Goal: Transaction & Acquisition: Purchase product/service

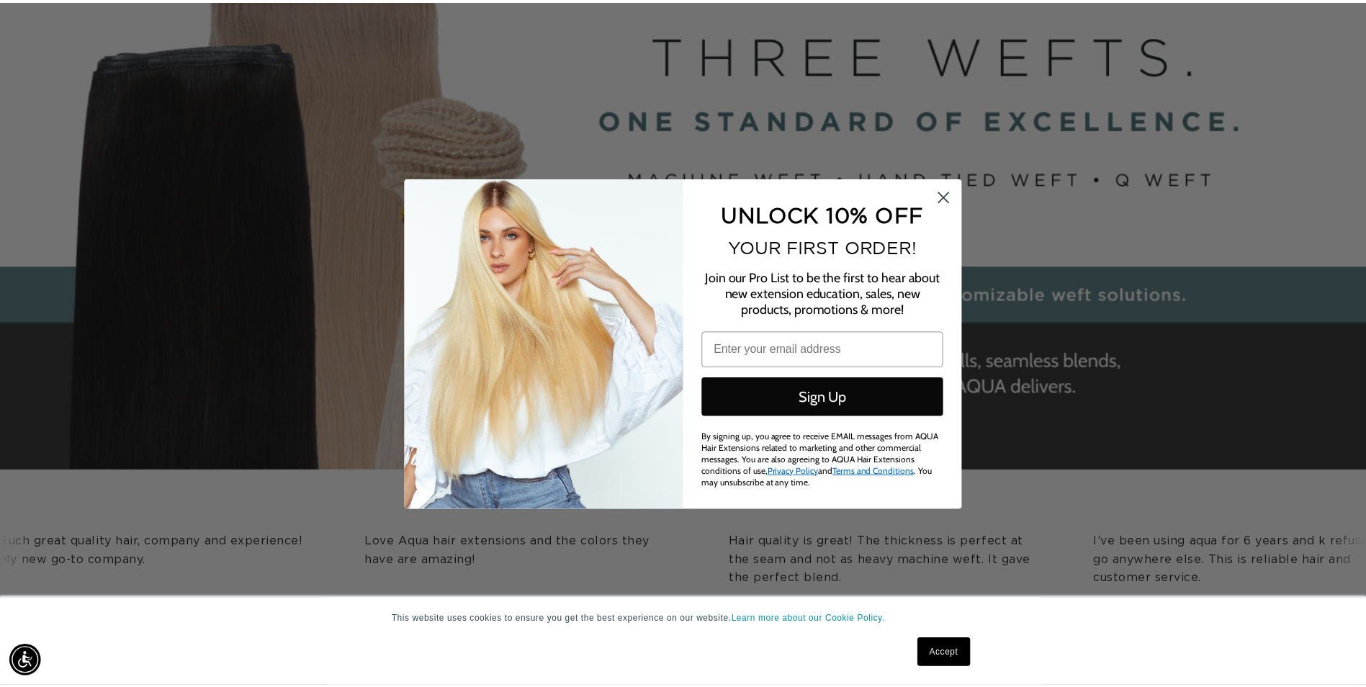
scroll to position [0, 2548]
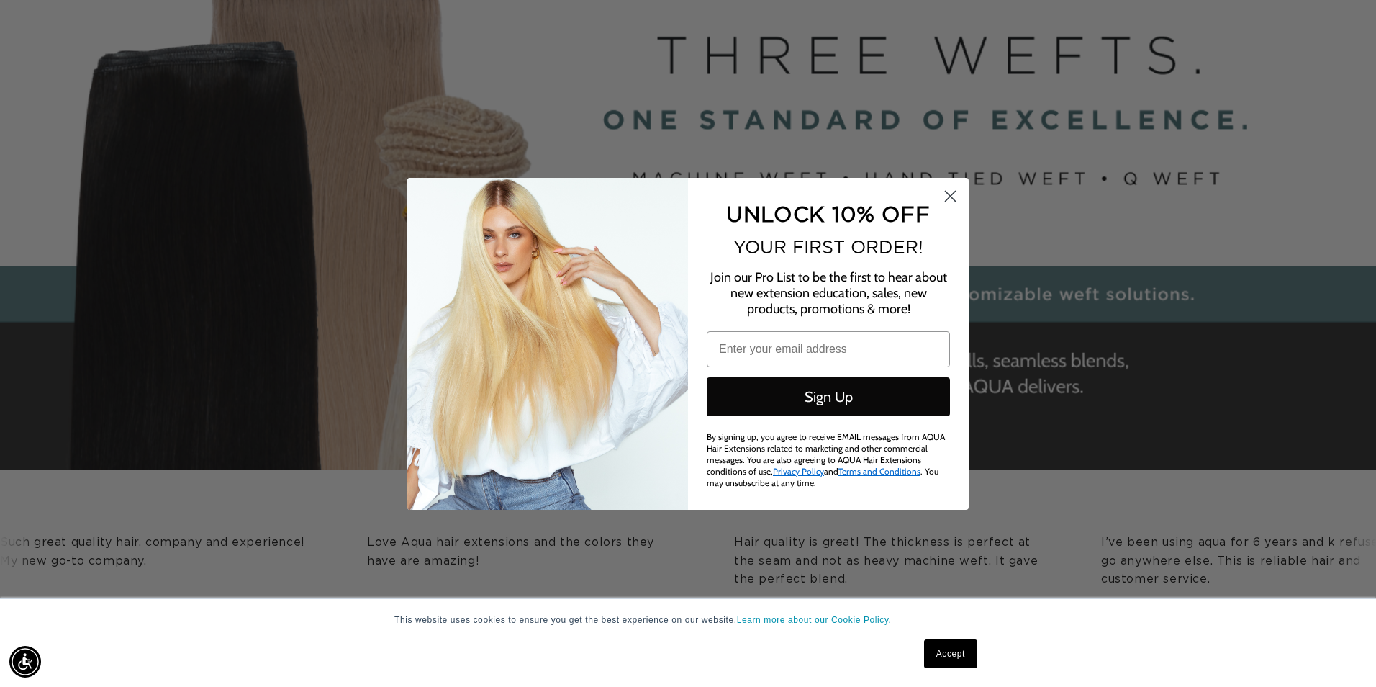
click at [955, 201] on icon "Close dialog" at bounding box center [951, 196] width 10 height 10
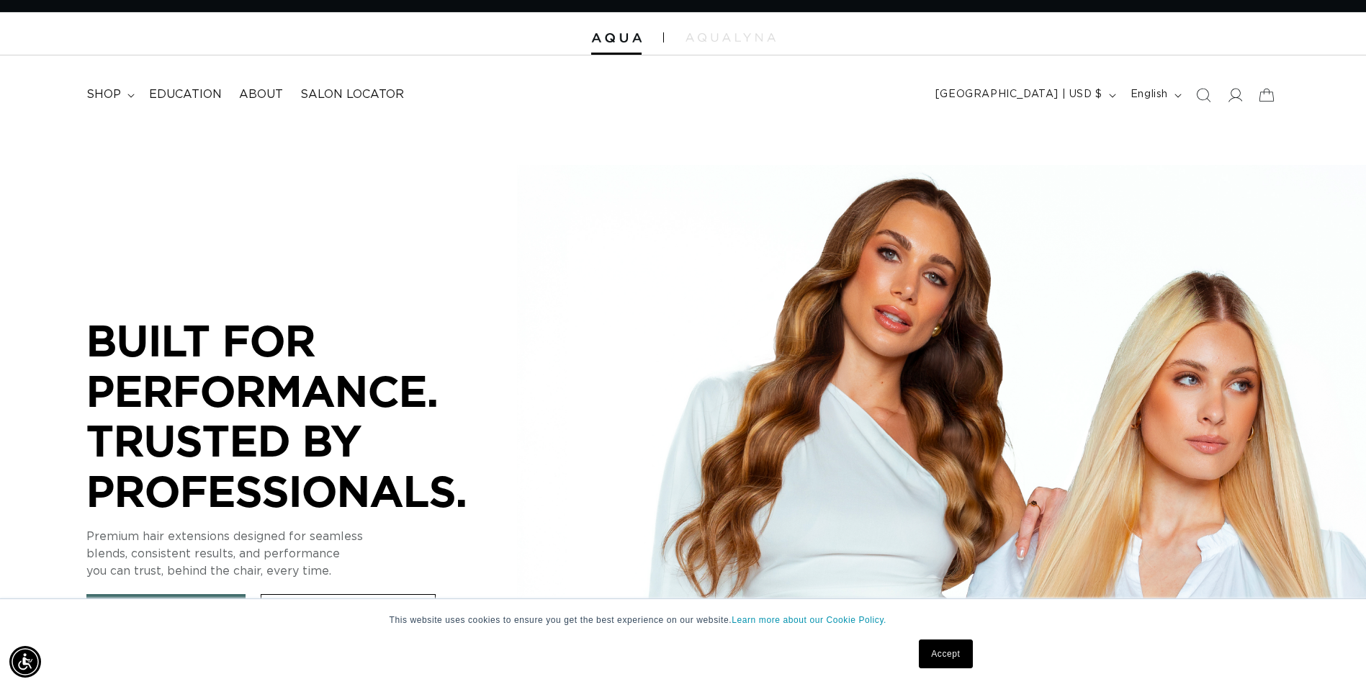
scroll to position [0, 0]
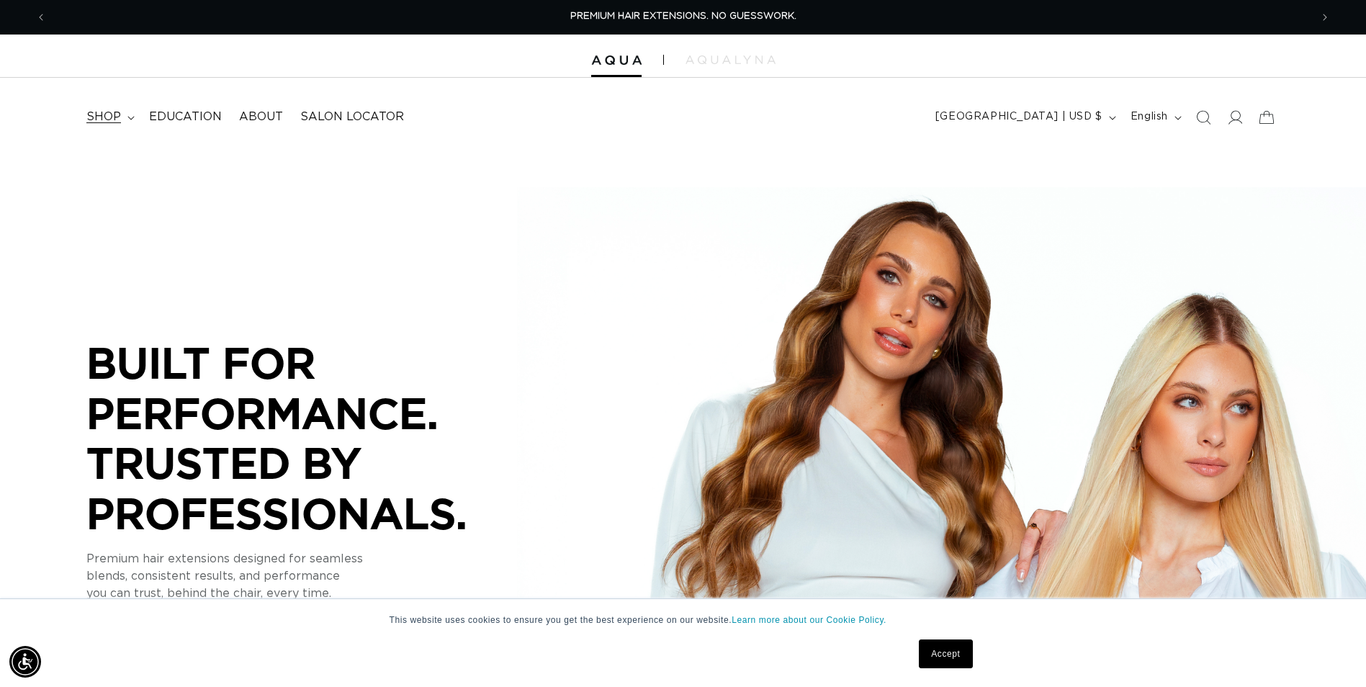
click at [127, 117] on icon at bounding box center [130, 118] width 6 height 4
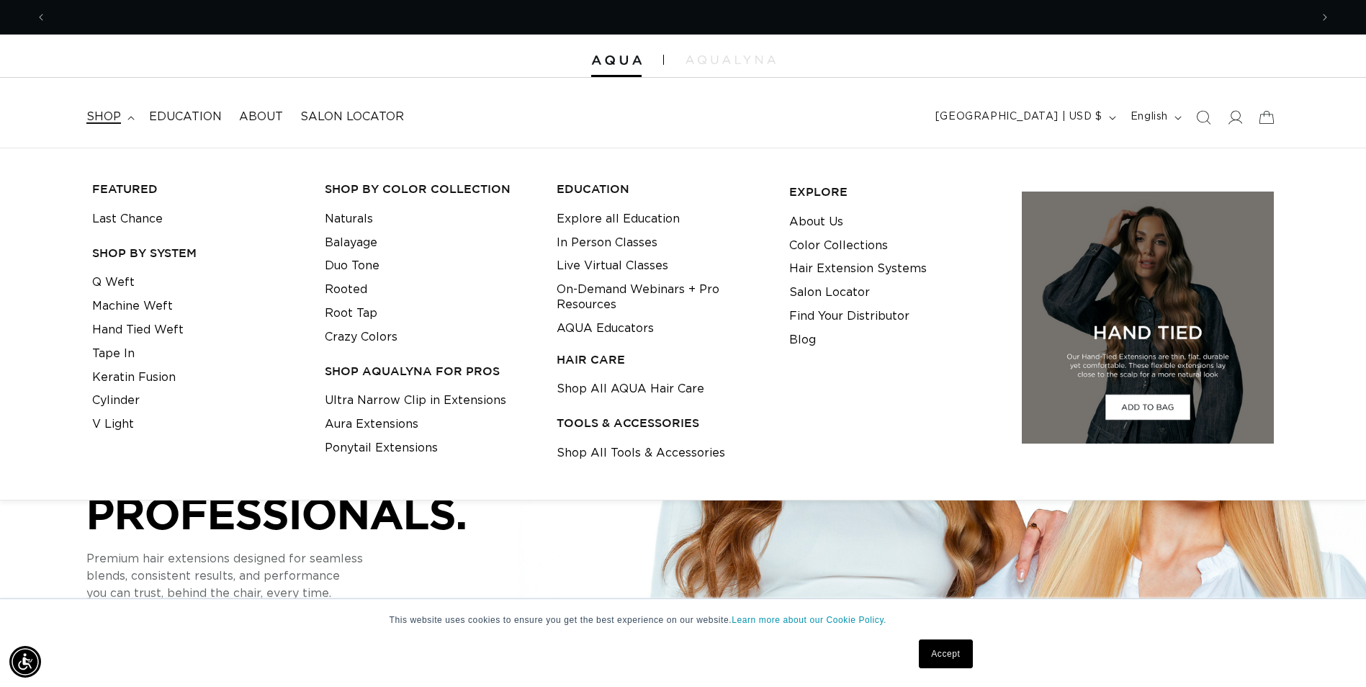
scroll to position [0, 1263]
click at [132, 353] on link "Tape In" at bounding box center [113, 354] width 42 height 24
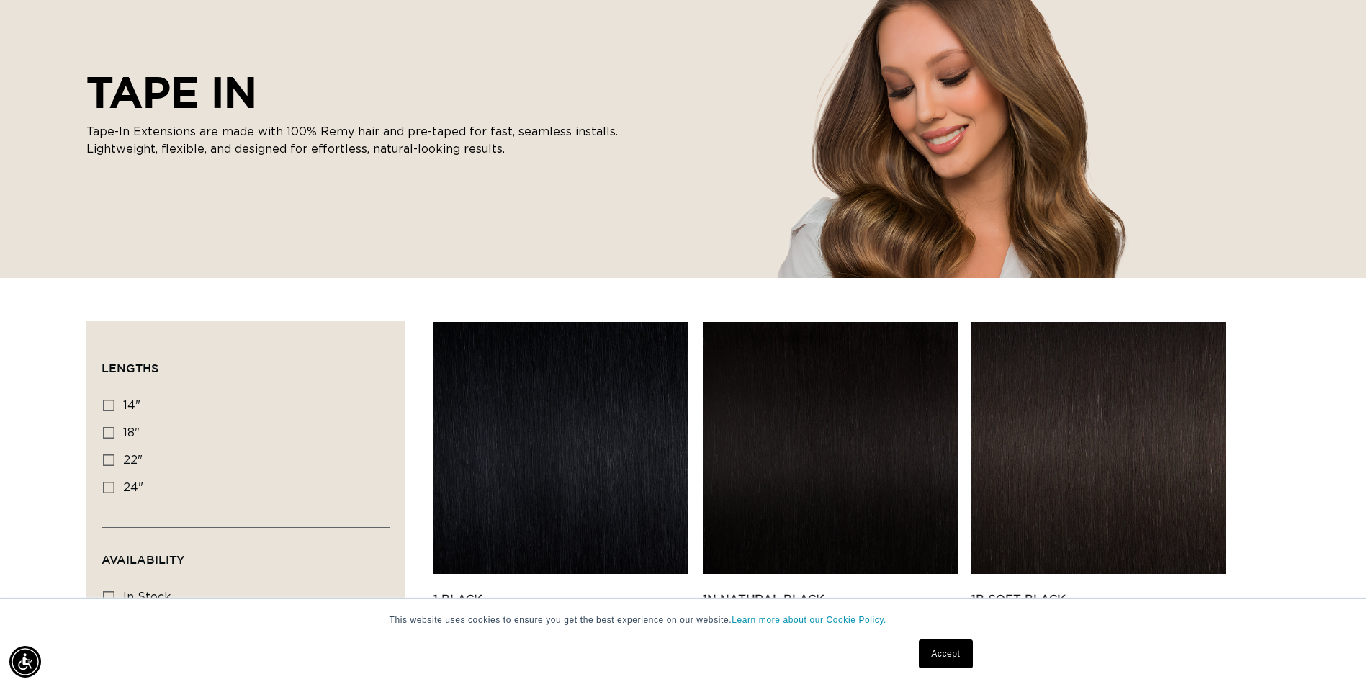
scroll to position [216, 0]
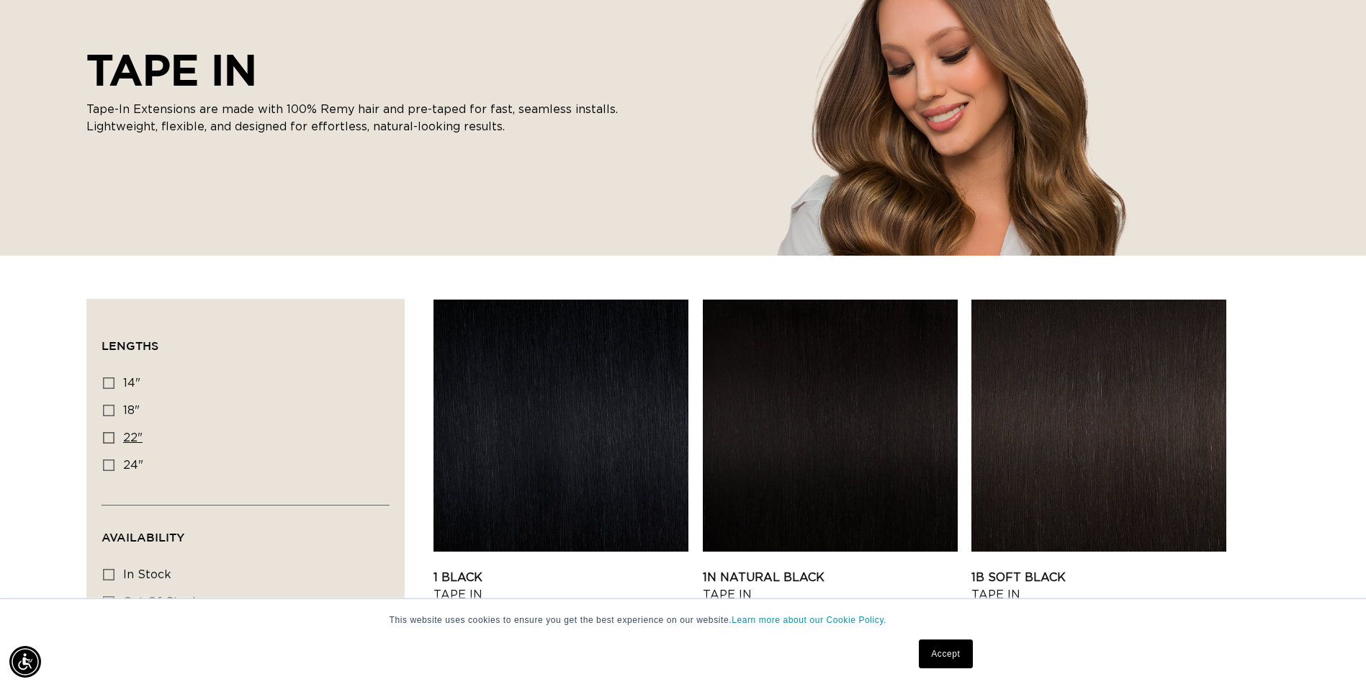
click at [111, 433] on icon at bounding box center [109, 438] width 12 height 12
click at [111, 433] on input "22" 22" (37 products)" at bounding box center [109, 438] width 12 height 12
checkbox input "true"
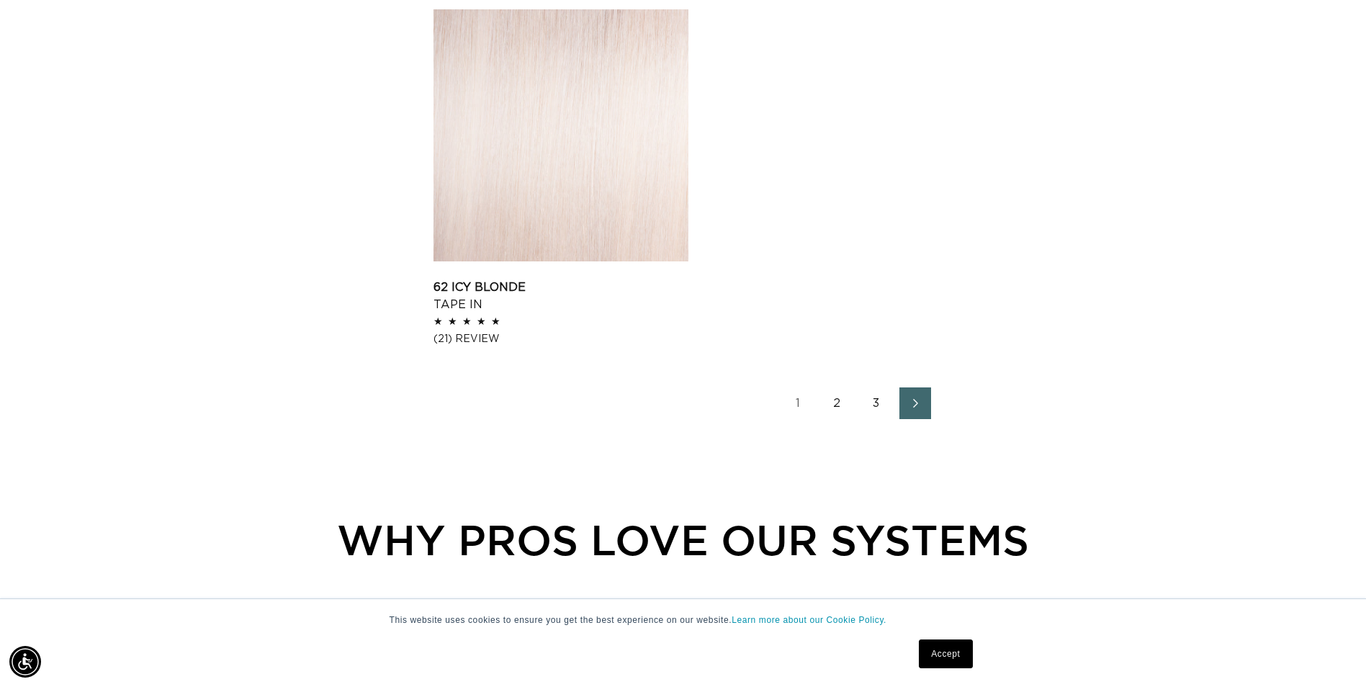
scroll to position [2304, 0]
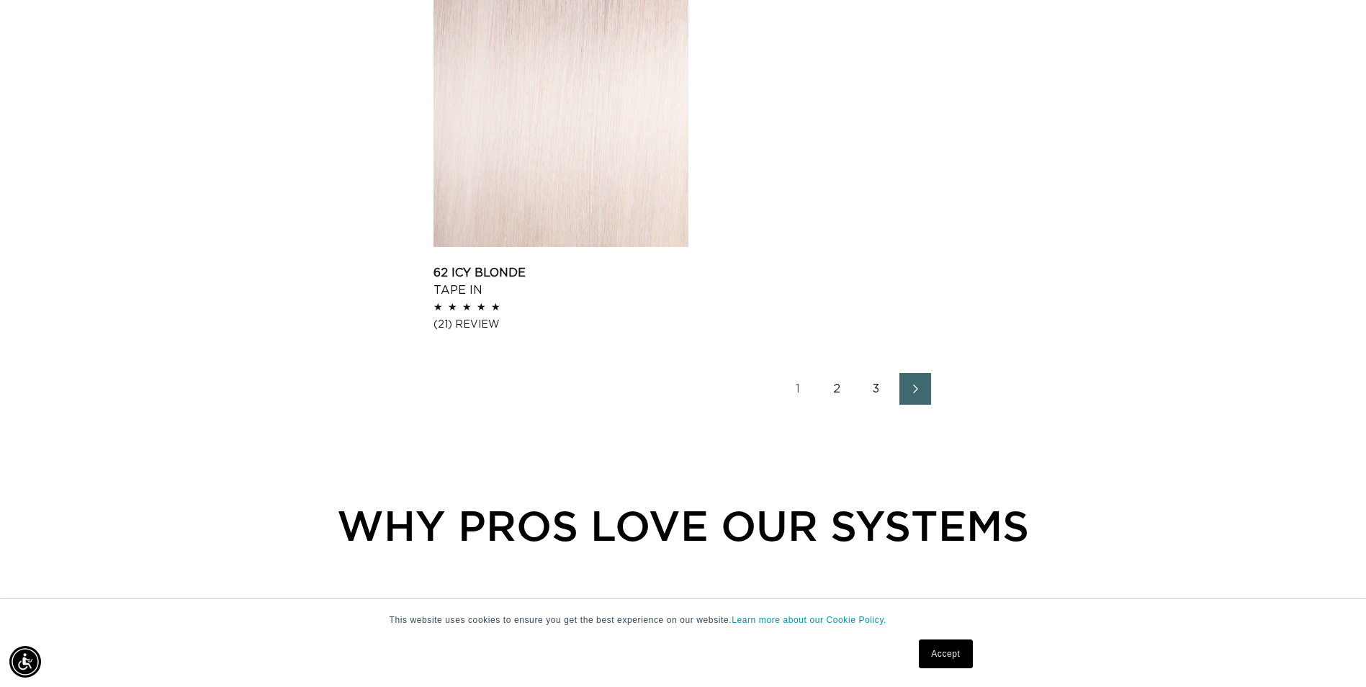
click at [836, 386] on link "2" at bounding box center [837, 389] width 32 height 32
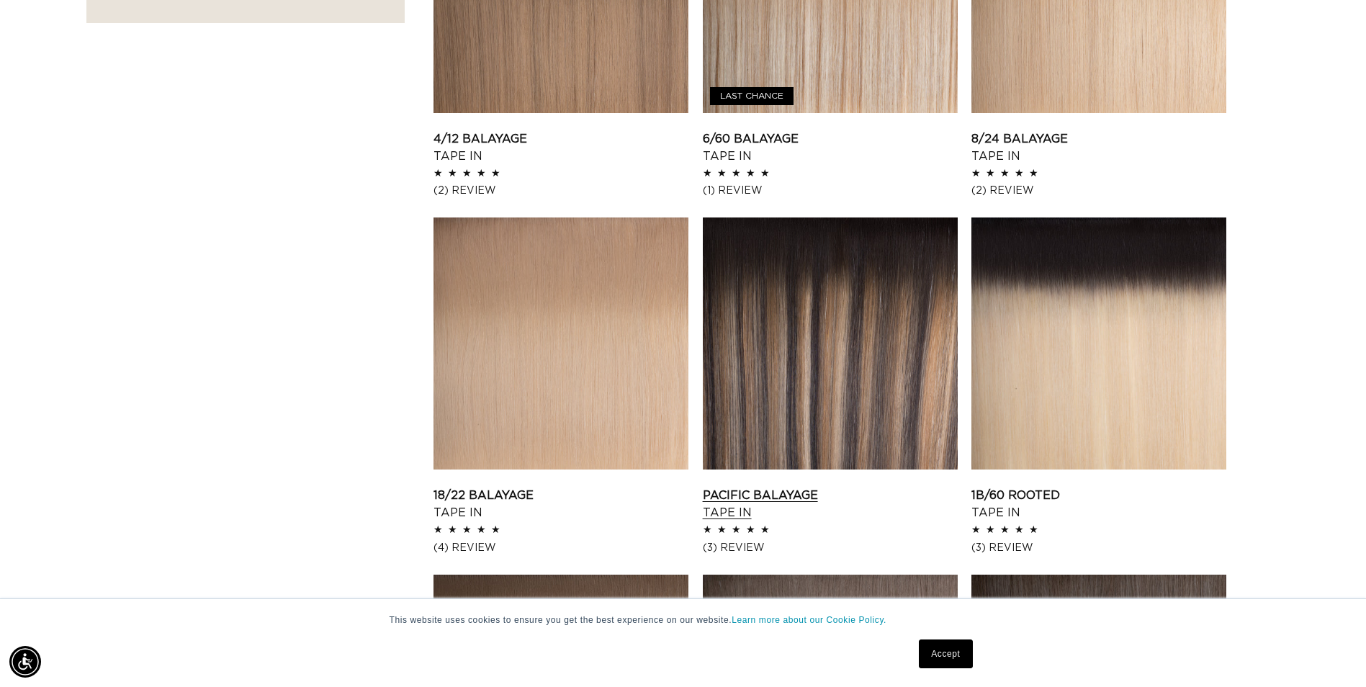
click at [767, 492] on link "Pacific Balayage Tape In" at bounding box center [830, 504] width 255 height 35
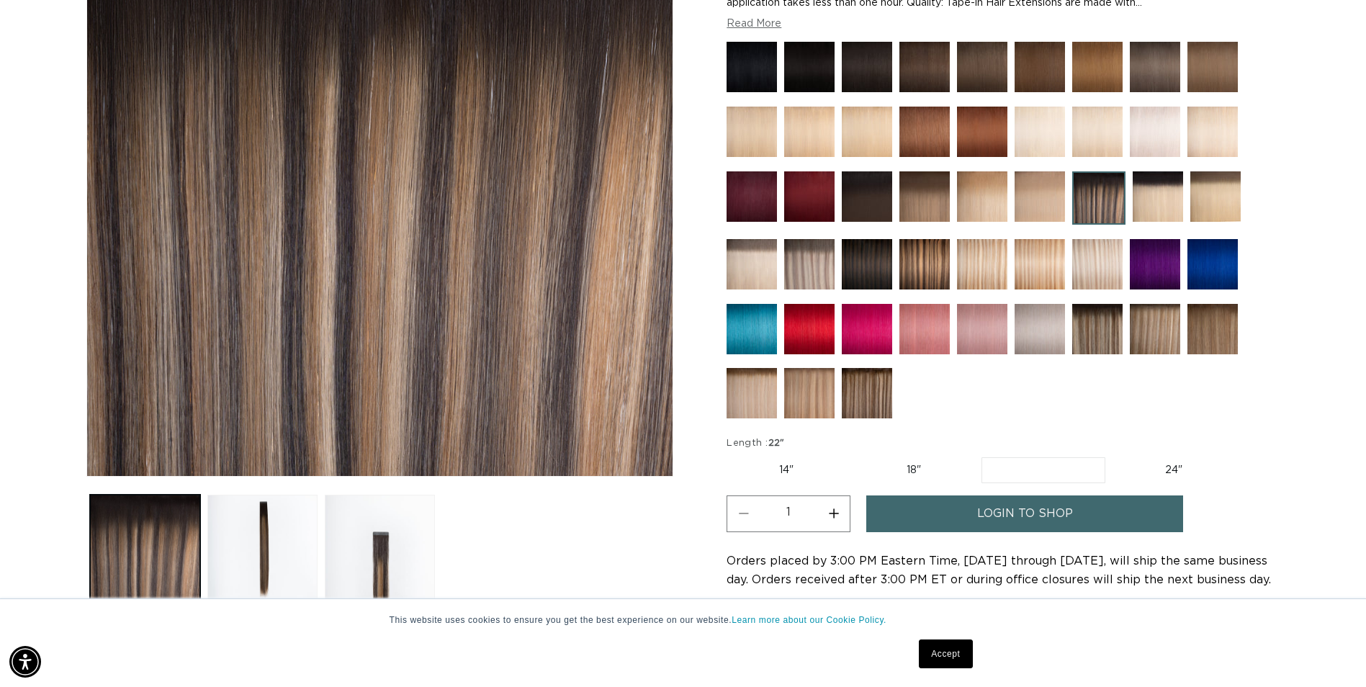
scroll to position [0, 1263]
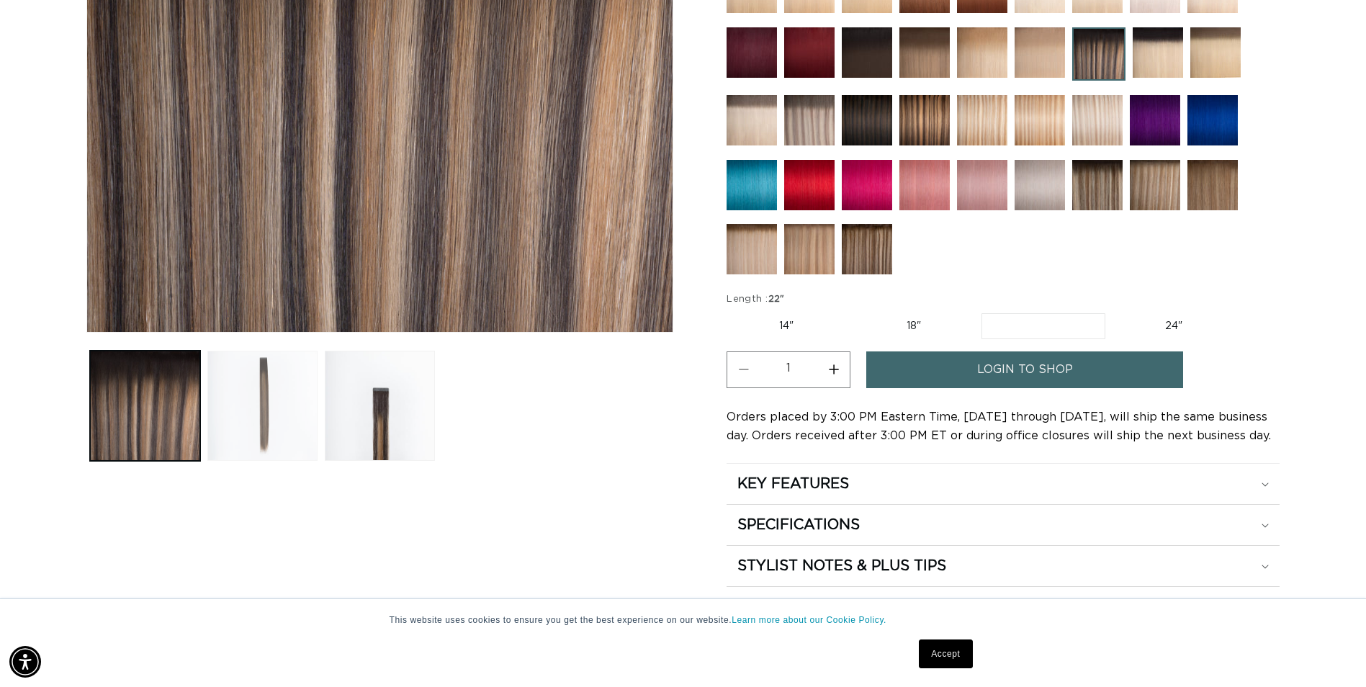
click at [283, 403] on button "Load image 2 in gallery view" at bounding box center [262, 406] width 110 height 110
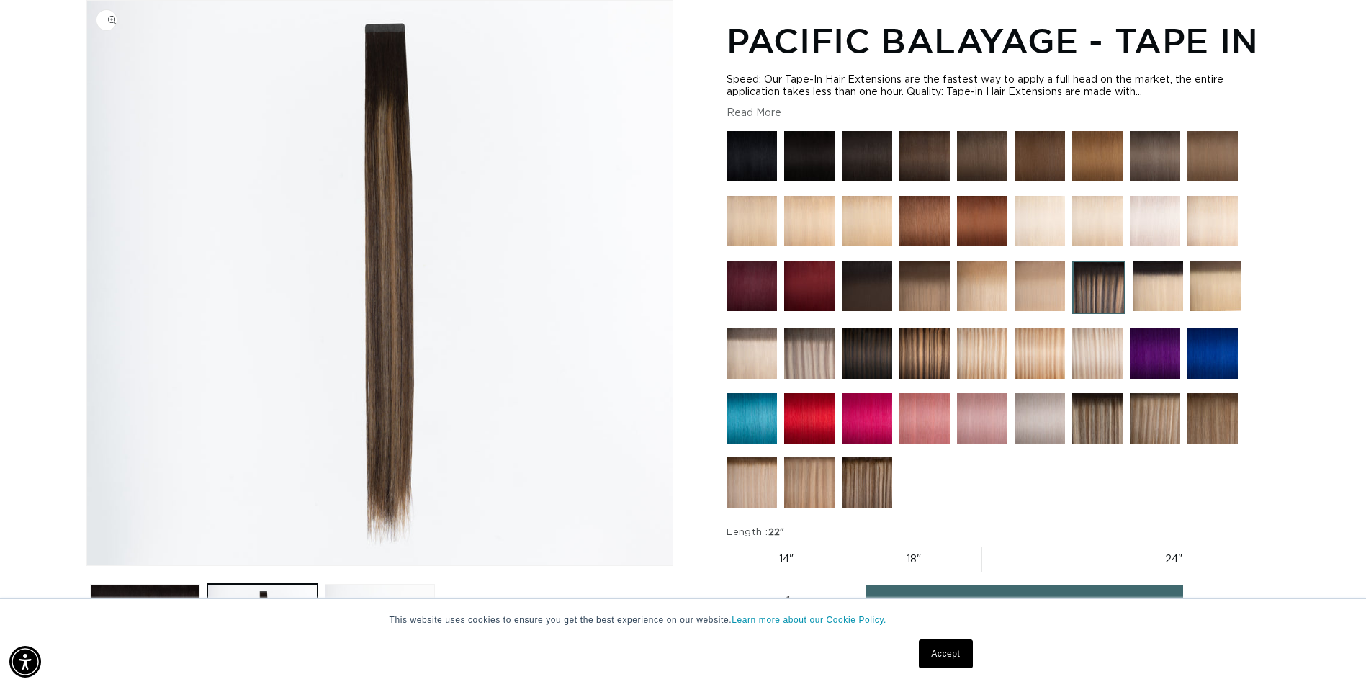
scroll to position [0, 0]
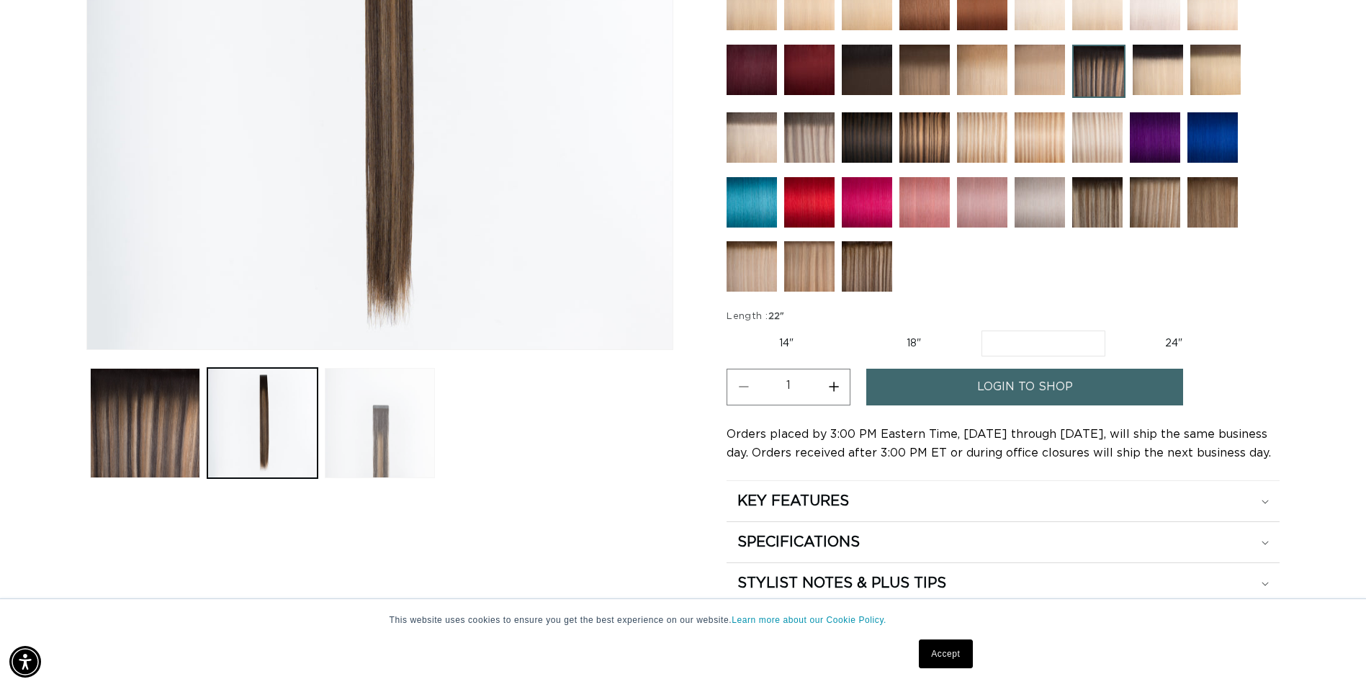
click at [386, 430] on button "Load image 3 in gallery view" at bounding box center [380, 423] width 110 height 110
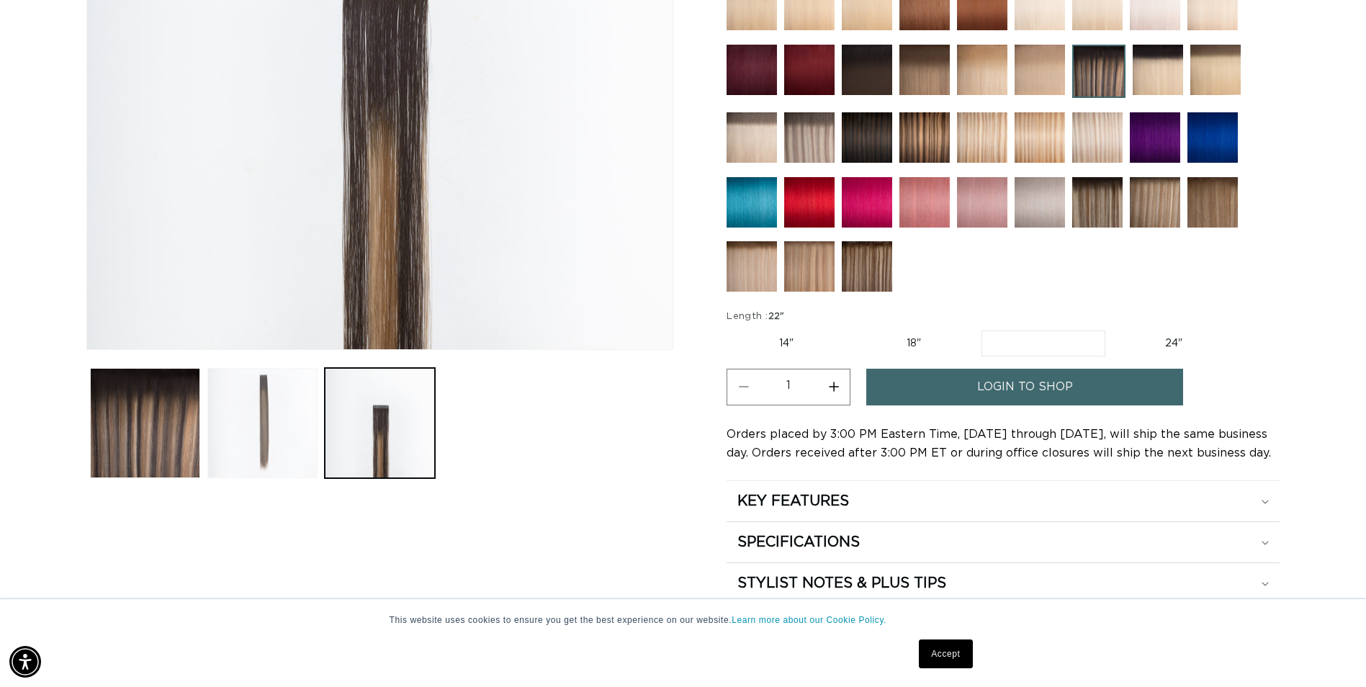
click at [265, 439] on button "Load image 2 in gallery view" at bounding box center [262, 423] width 110 height 110
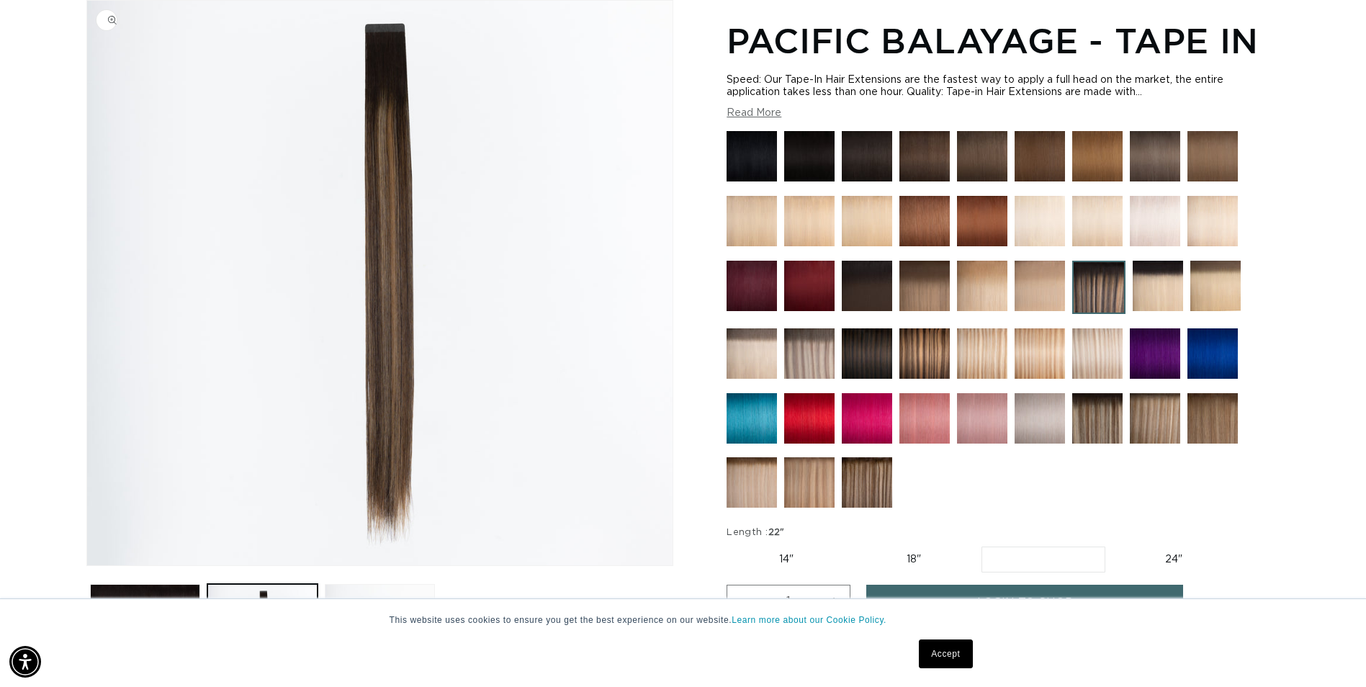
scroll to position [0, 1263]
click at [759, 107] on button "Read More" at bounding box center [753, 113] width 55 height 12
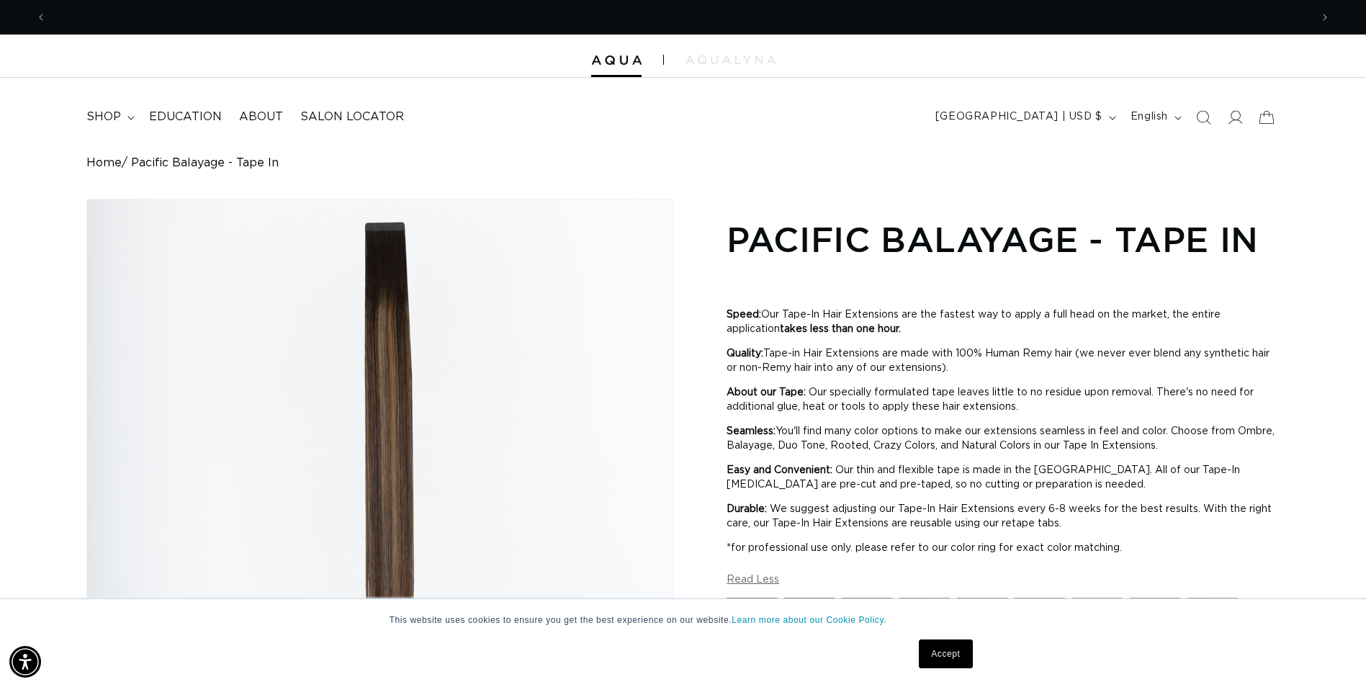
scroll to position [0, 0]
